Goal: Task Accomplishment & Management: Use online tool/utility

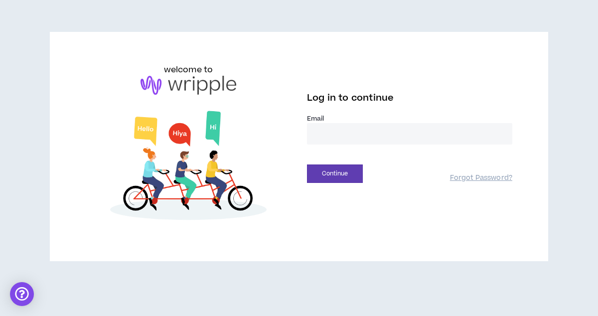
click at [334, 142] on input "email" at bounding box center [409, 133] width 205 height 21
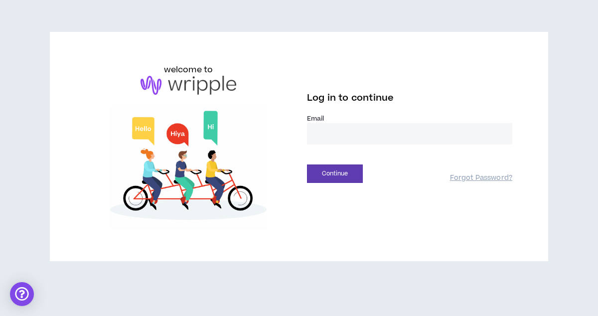
type input "**********"
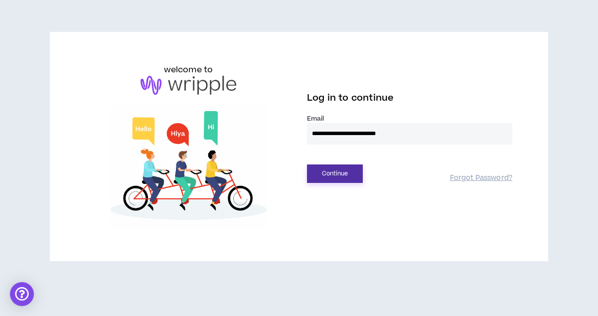
click at [347, 165] on button "Continue" at bounding box center [335, 173] width 56 height 18
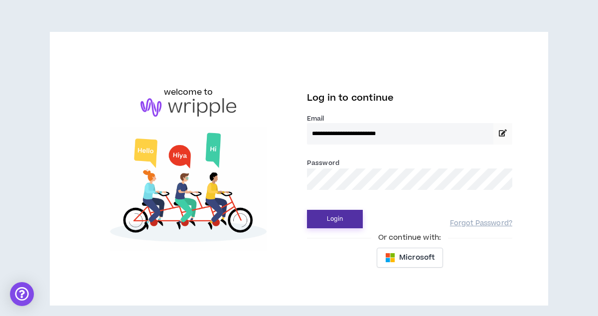
click at [341, 213] on button "Login" at bounding box center [335, 219] width 56 height 18
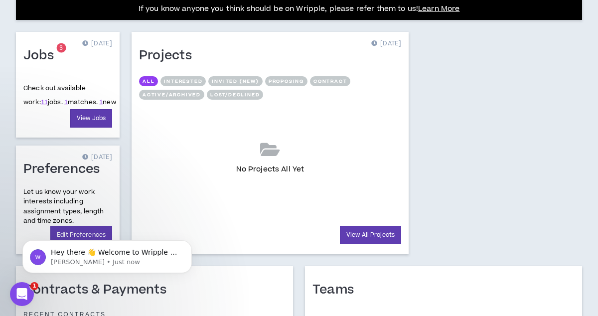
scroll to position [422, 0]
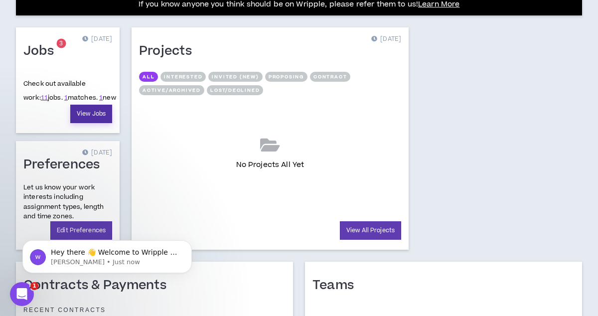
click at [94, 111] on link "View Jobs" at bounding box center [91, 114] width 42 height 18
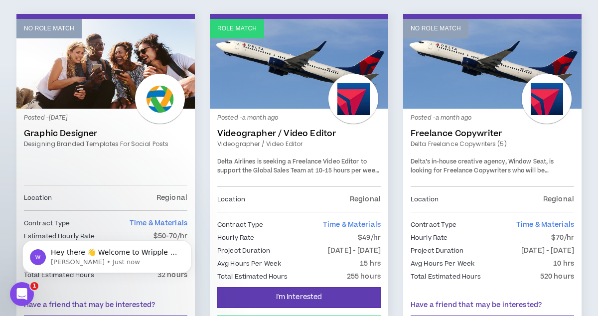
scroll to position [902, 0]
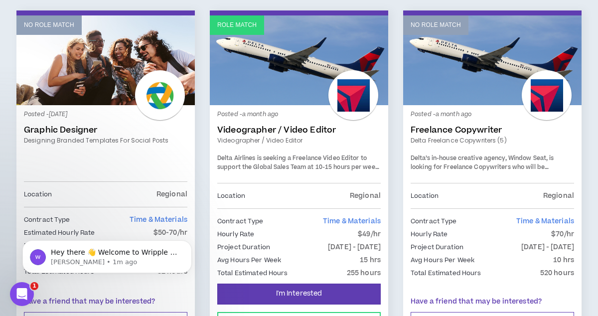
click at [256, 126] on link "Videographer / Video Editor" at bounding box center [298, 130] width 163 height 10
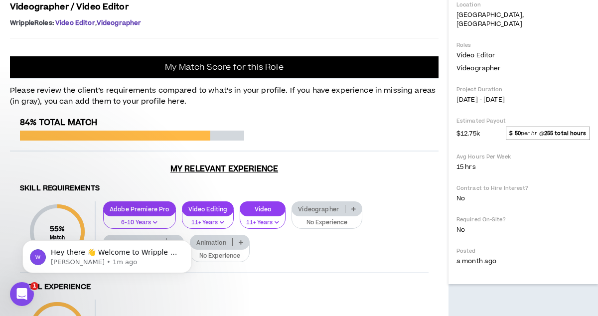
scroll to position [329, 0]
